Goal: Use online tool/utility: Utilize a website feature to perform a specific function

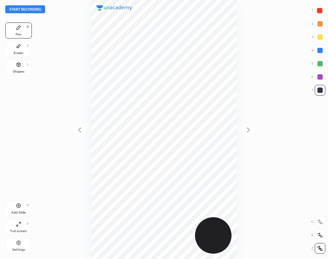
scroll to position [259, 222]
click at [42, 10] on button "Start recording" at bounding box center [25, 9] width 40 height 8
click at [19, 47] on icon at bounding box center [19, 46] width 4 height 4
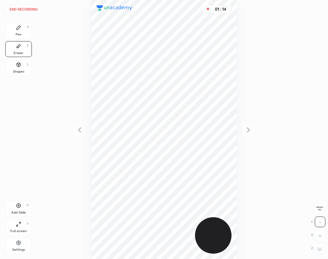
click at [20, 31] on div "Pen P" at bounding box center [18, 31] width 27 height 16
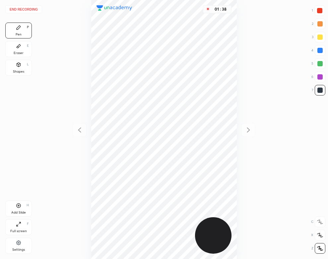
click at [50, 72] on div "End recording 1 2 3 4 5 6 7 R O A L C X Z Erase all C X Z Pen P Eraser E Shapes…" at bounding box center [164, 129] width 328 height 259
click at [239, 193] on div "02 : 04" at bounding box center [164, 129] width 222 height 259
click at [25, 208] on div "Add Slide H" at bounding box center [18, 209] width 27 height 16
click at [18, 67] on icon at bounding box center [18, 64] width 5 height 5
click at [21, 31] on div "Pen P" at bounding box center [18, 31] width 27 height 16
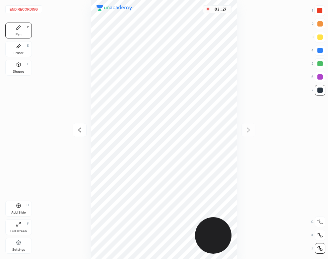
click at [33, 7] on button "End recording" at bounding box center [23, 9] width 37 height 8
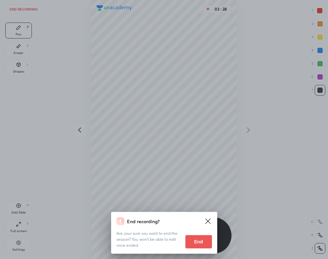
click at [195, 239] on button "End" at bounding box center [199, 241] width 27 height 13
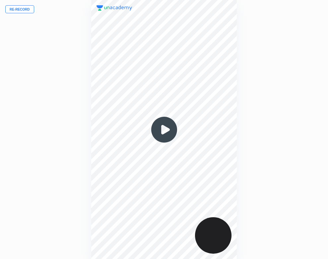
click at [28, 8] on button "Re-record" at bounding box center [19, 9] width 29 height 8
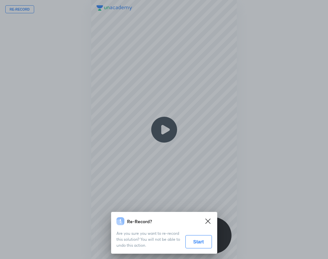
click at [199, 239] on button "Start" at bounding box center [199, 241] width 27 height 13
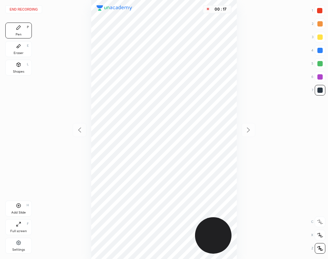
click at [25, 243] on div "Settings" at bounding box center [18, 246] width 27 height 16
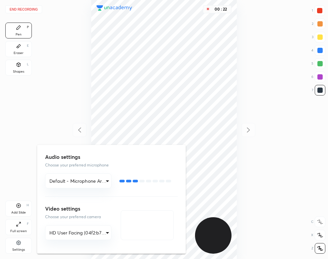
click at [44, 103] on div at bounding box center [164, 129] width 328 height 259
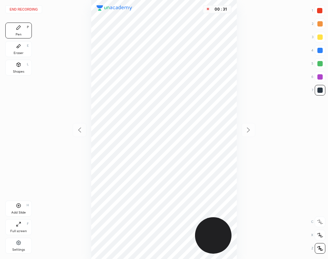
click at [27, 49] on div "Eraser E" at bounding box center [18, 49] width 27 height 16
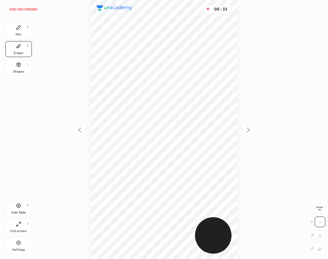
click at [14, 35] on div "Pen P" at bounding box center [18, 31] width 27 height 16
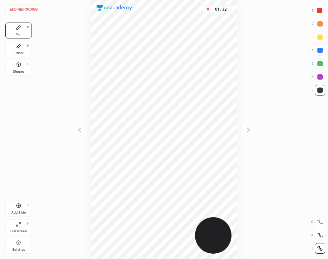
click at [29, 207] on div "H" at bounding box center [28, 205] width 2 height 3
click at [23, 69] on div "Shapes L" at bounding box center [18, 68] width 27 height 16
click at [23, 35] on div "Pen P" at bounding box center [18, 31] width 27 height 16
click at [14, 45] on div "Eraser E" at bounding box center [18, 49] width 27 height 16
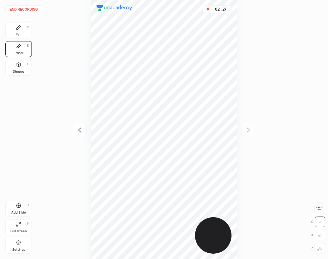
click at [21, 30] on icon at bounding box center [18, 27] width 5 height 5
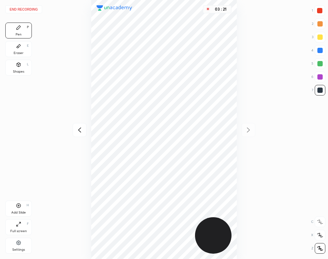
click at [15, 65] on div "Shapes L" at bounding box center [18, 68] width 27 height 16
click at [19, 22] on div "End recording 1 2 3 4 5 6 7 R O A L C X Z Erase all C X Z Pen P Eraser E Shapes…" at bounding box center [164, 129] width 328 height 259
click at [24, 25] on div "Pen P" at bounding box center [18, 31] width 27 height 16
click at [35, 6] on button "End recording" at bounding box center [23, 9] width 37 height 8
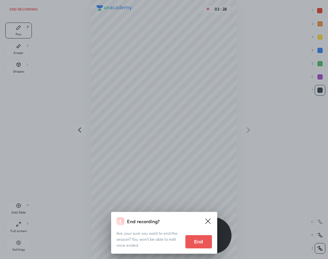
click at [197, 240] on button "End" at bounding box center [199, 241] width 27 height 13
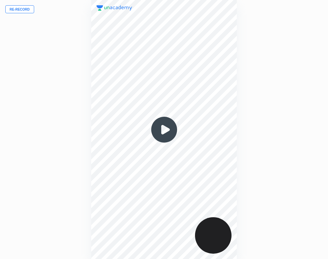
click at [165, 131] on img at bounding box center [164, 130] width 32 height 32
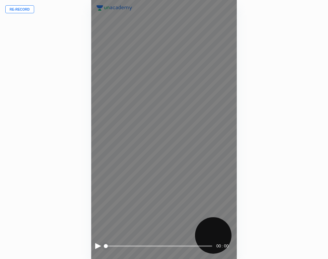
click at [97, 249] on div at bounding box center [98, 246] width 6 height 6
click at [98, 246] on div at bounding box center [98, 246] width 6 height 6
click at [96, 244] on div at bounding box center [98, 246] width 6 height 6
